Goal: Go to known website: Access a specific website the user already knows

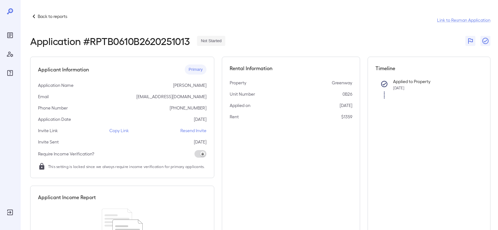
click at [41, 15] on p "Back to reports" at bounding box center [53, 16] width 30 height 6
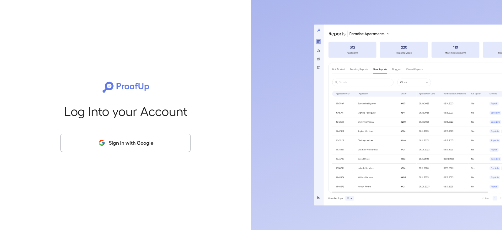
click at [133, 143] on button "Sign in with Google" at bounding box center [125, 142] width 131 height 18
